Goal: Complete application form

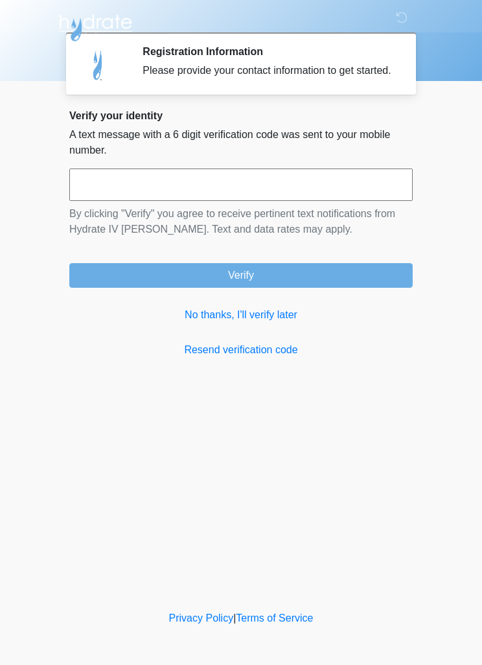
click at [362, 198] on input "text" at bounding box center [240, 184] width 343 height 32
type input "*"
type input "******"
click at [383, 288] on button "Verify" at bounding box center [240, 275] width 343 height 25
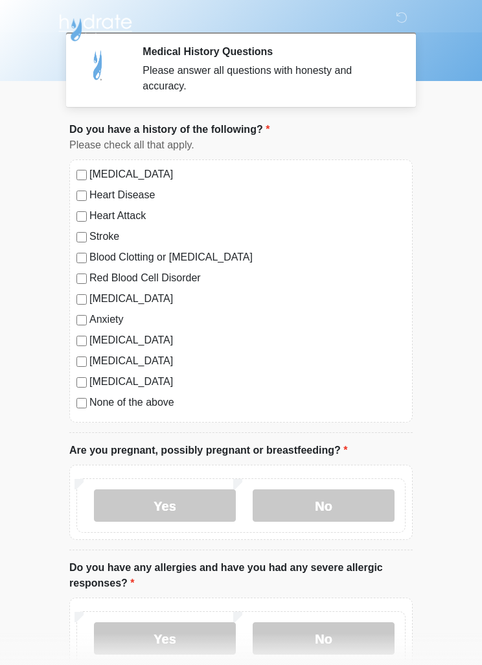
click at [352, 509] on label "No" at bounding box center [324, 505] width 142 height 32
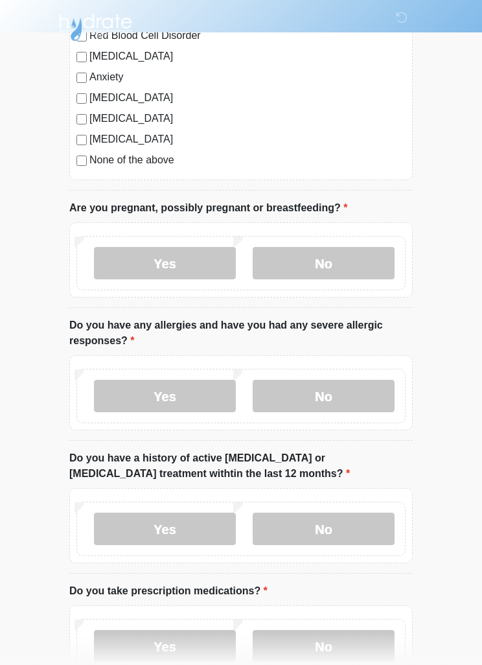
scroll to position [247, 0]
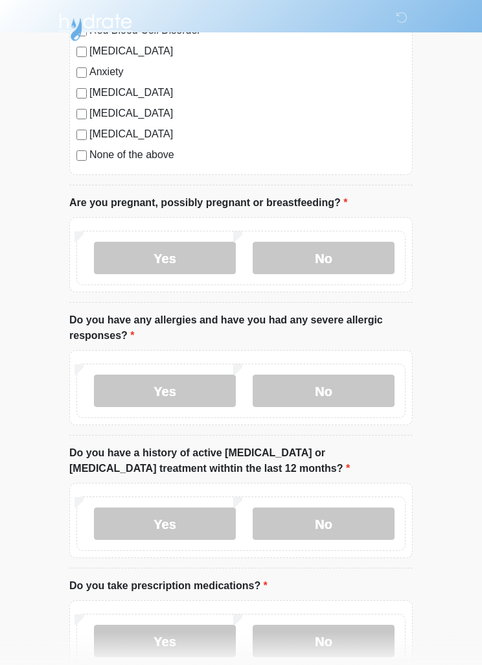
click at [355, 389] on label "No" at bounding box center [324, 391] width 142 height 32
click at [355, 522] on label "No" at bounding box center [324, 523] width 142 height 32
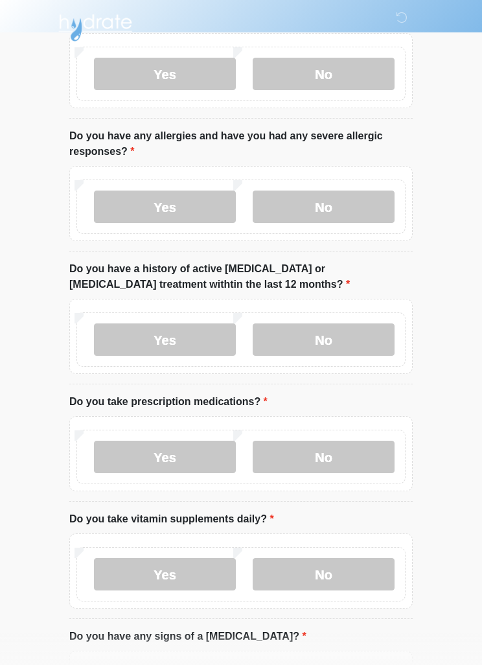
scroll to position [435, 0]
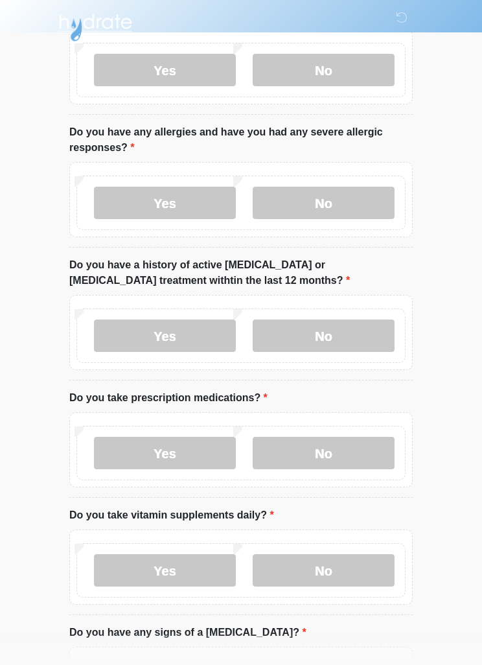
click at [134, 450] on label "Yes" at bounding box center [165, 453] width 142 height 32
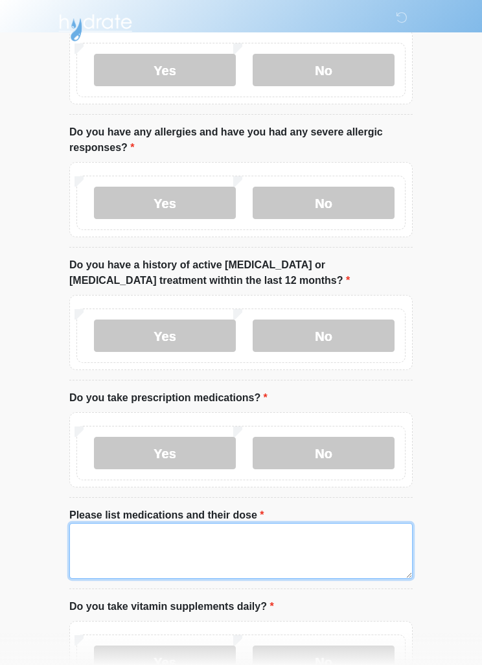
click at [108, 549] on textarea "Please list medications and their dose" at bounding box center [240, 551] width 343 height 56
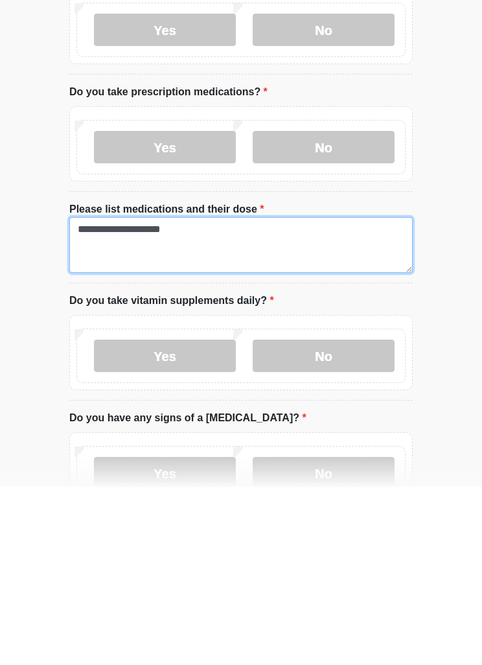
type textarea "**********"
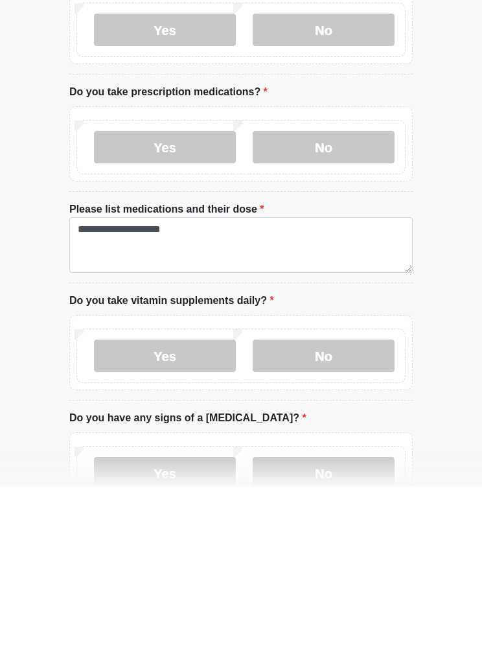
click at [347, 518] on label "No" at bounding box center [324, 534] width 142 height 32
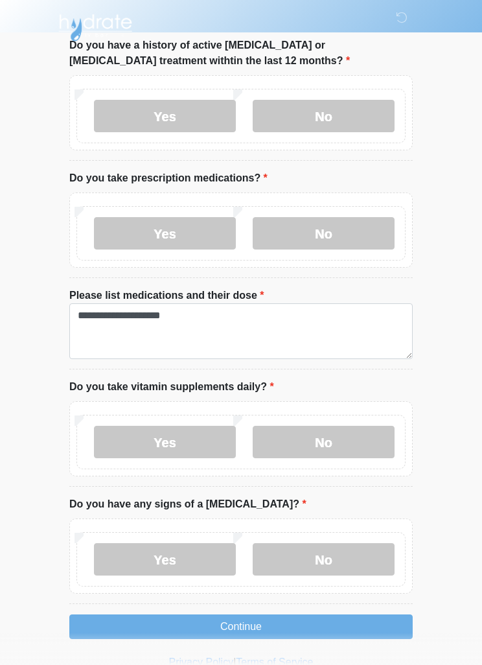
click at [342, 555] on label "No" at bounding box center [324, 559] width 142 height 32
click at [295, 625] on button "Continue" at bounding box center [240, 626] width 343 height 25
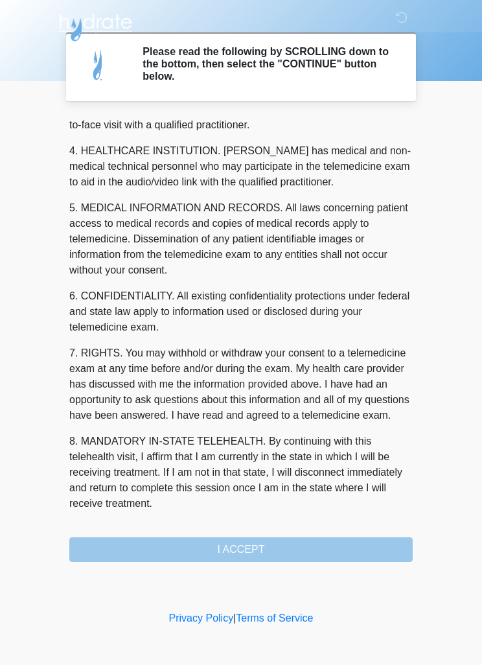
scroll to position [362, 0]
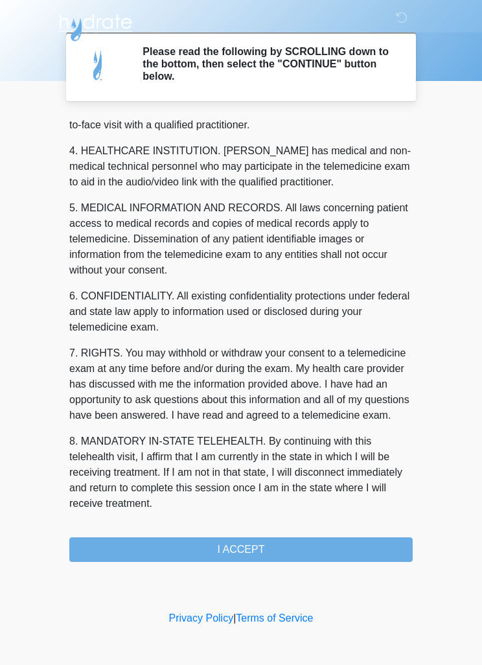
click at [309, 544] on button "I ACCEPT" at bounding box center [240, 549] width 343 height 25
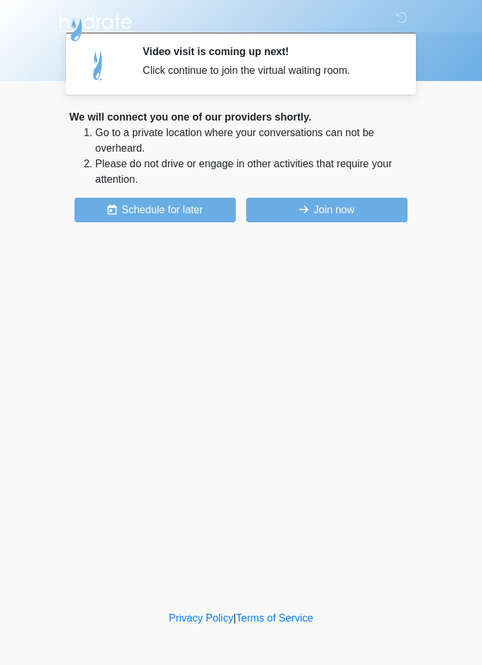
click at [347, 210] on button "Join now" at bounding box center [326, 210] width 161 height 25
